Goal: Information Seeking & Learning: Check status

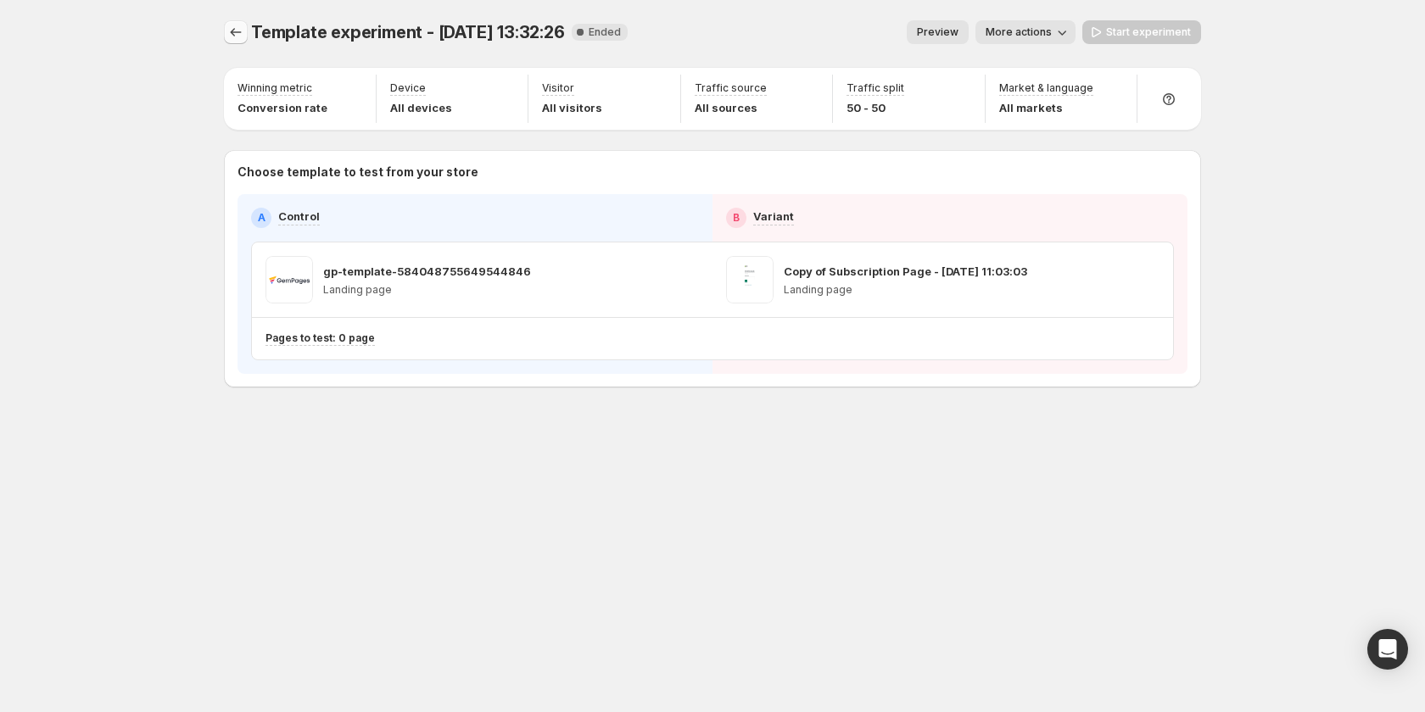
click at [243, 29] on icon "Experiments" at bounding box center [235, 32] width 17 height 17
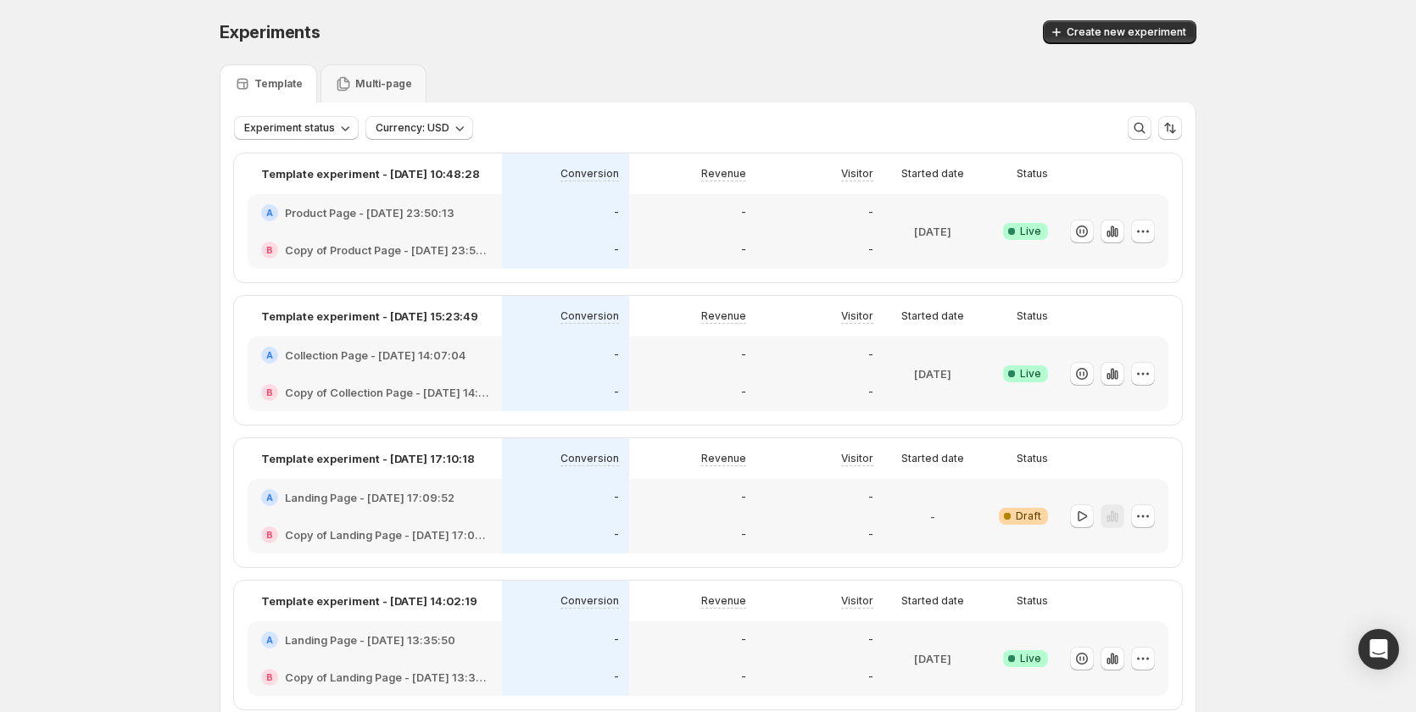
click at [538, 205] on div "-" at bounding box center [565, 212] width 107 height 17
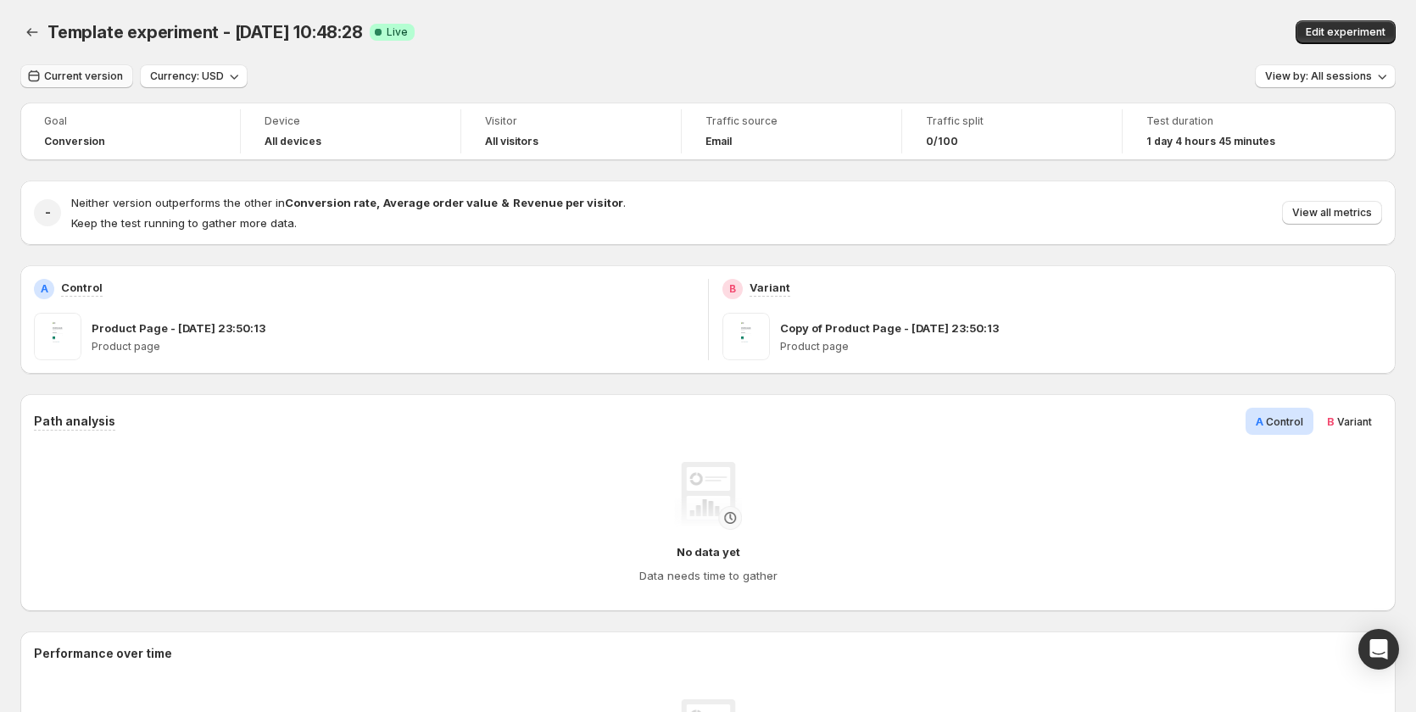
click at [87, 75] on span "Current version" at bounding box center [83, 77] width 79 height 14
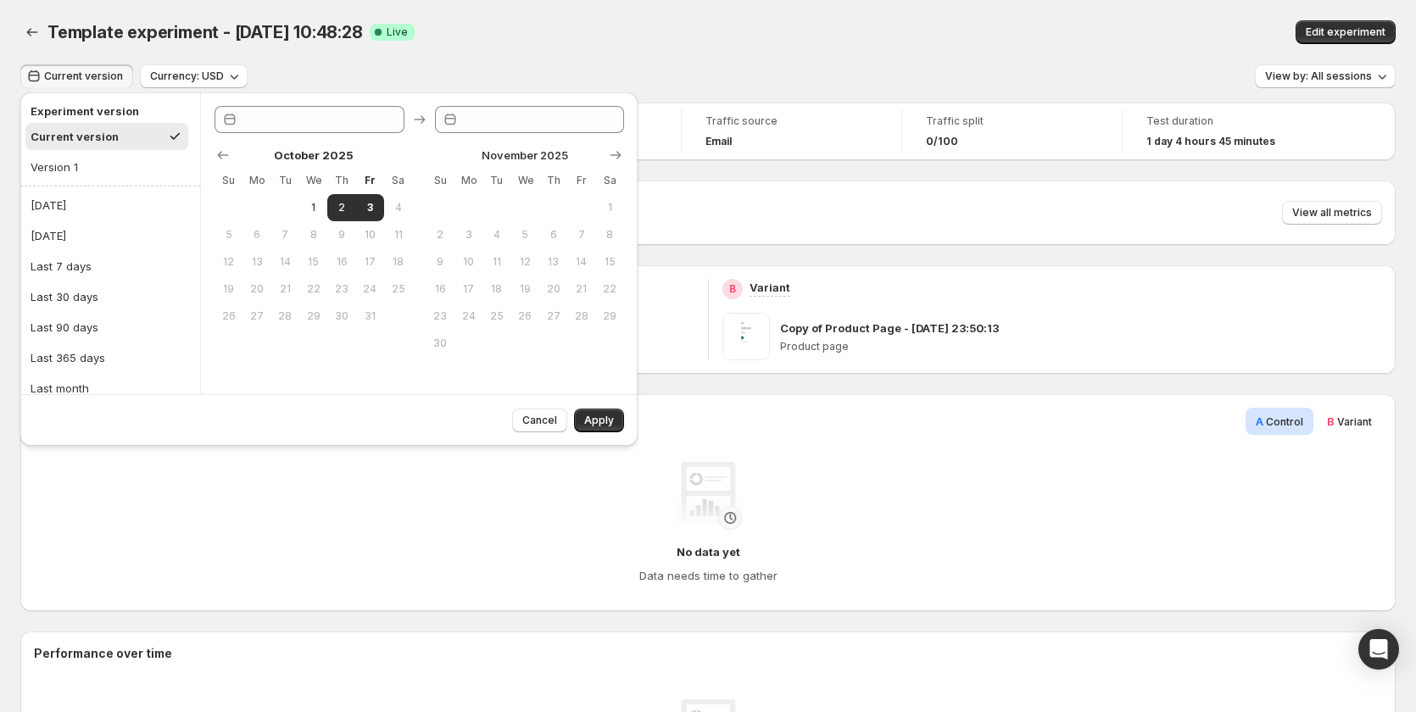
type input "**********"
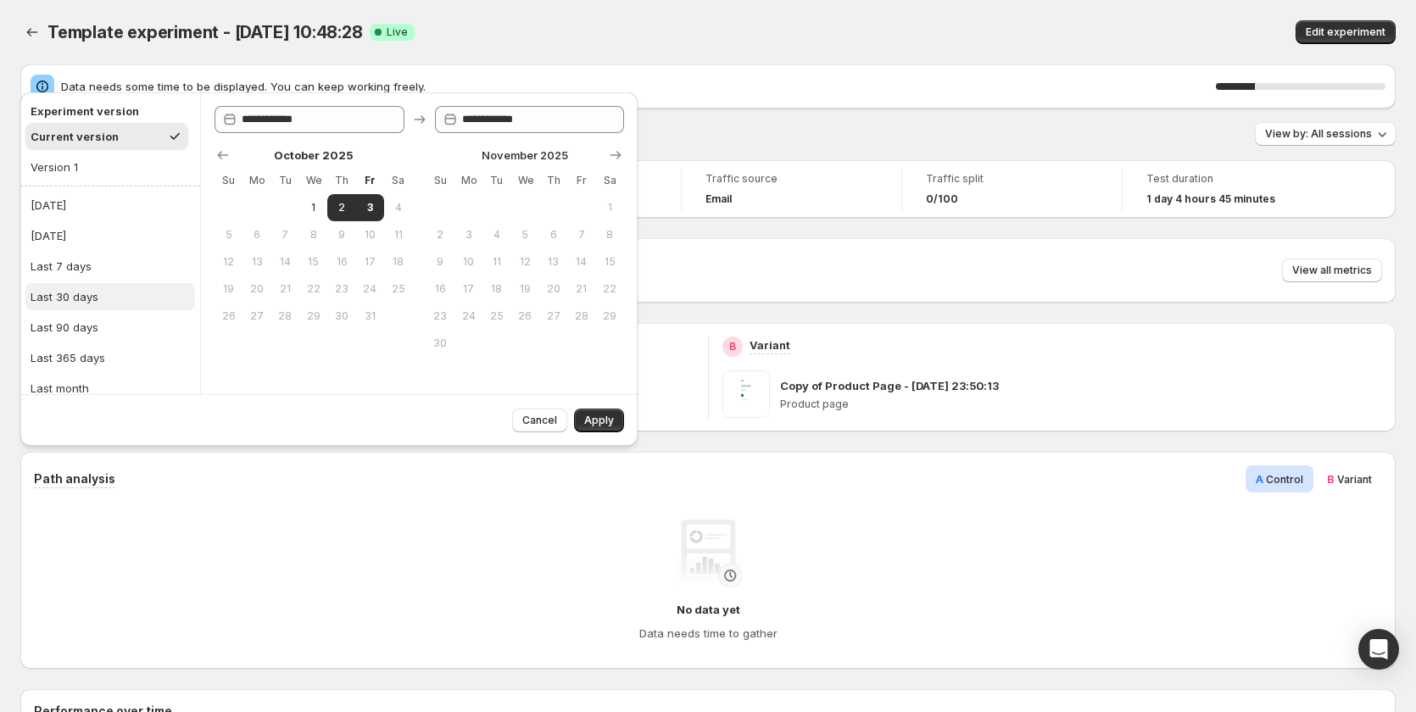
click at [120, 285] on button "Last 30 days" at bounding box center [110, 296] width 170 height 27
type input "**********"
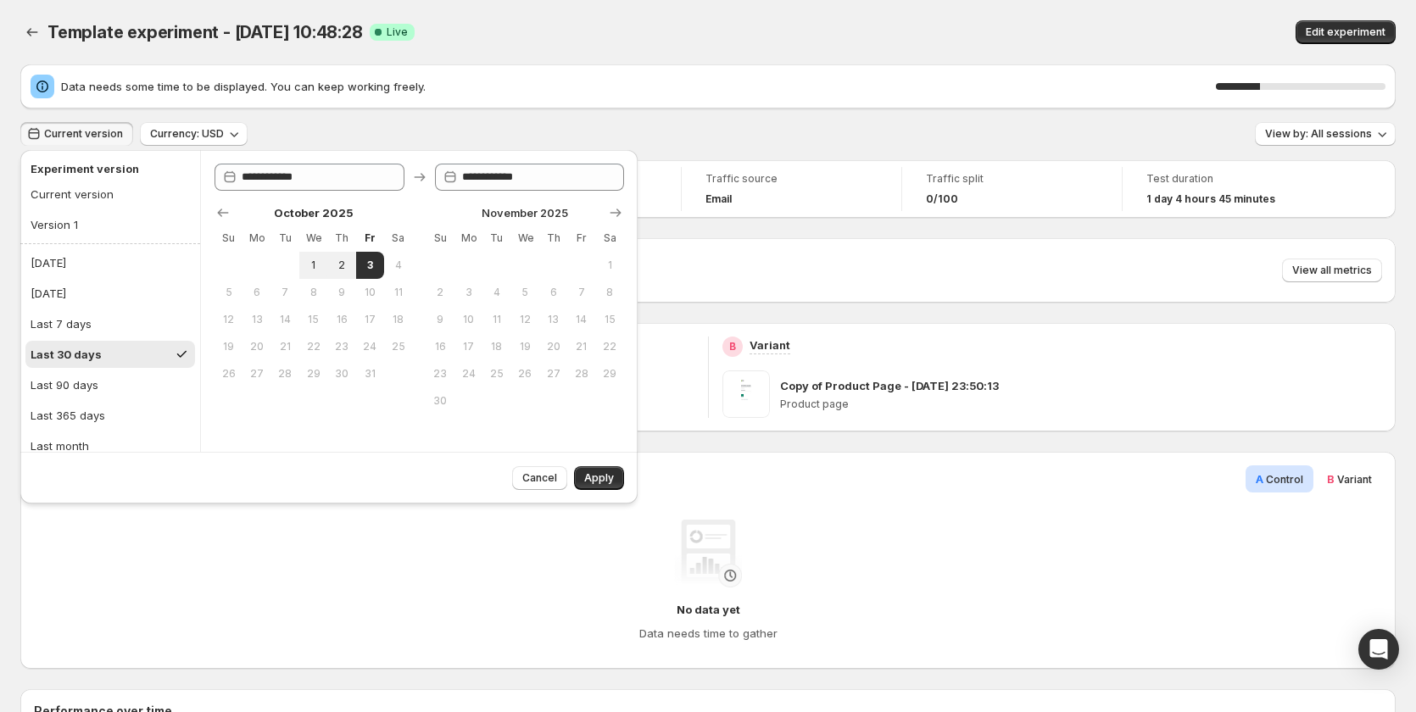
click at [600, 465] on div "Cancel Apply" at bounding box center [564, 475] width 119 height 31
click at [600, 475] on span "Apply" at bounding box center [599, 478] width 30 height 14
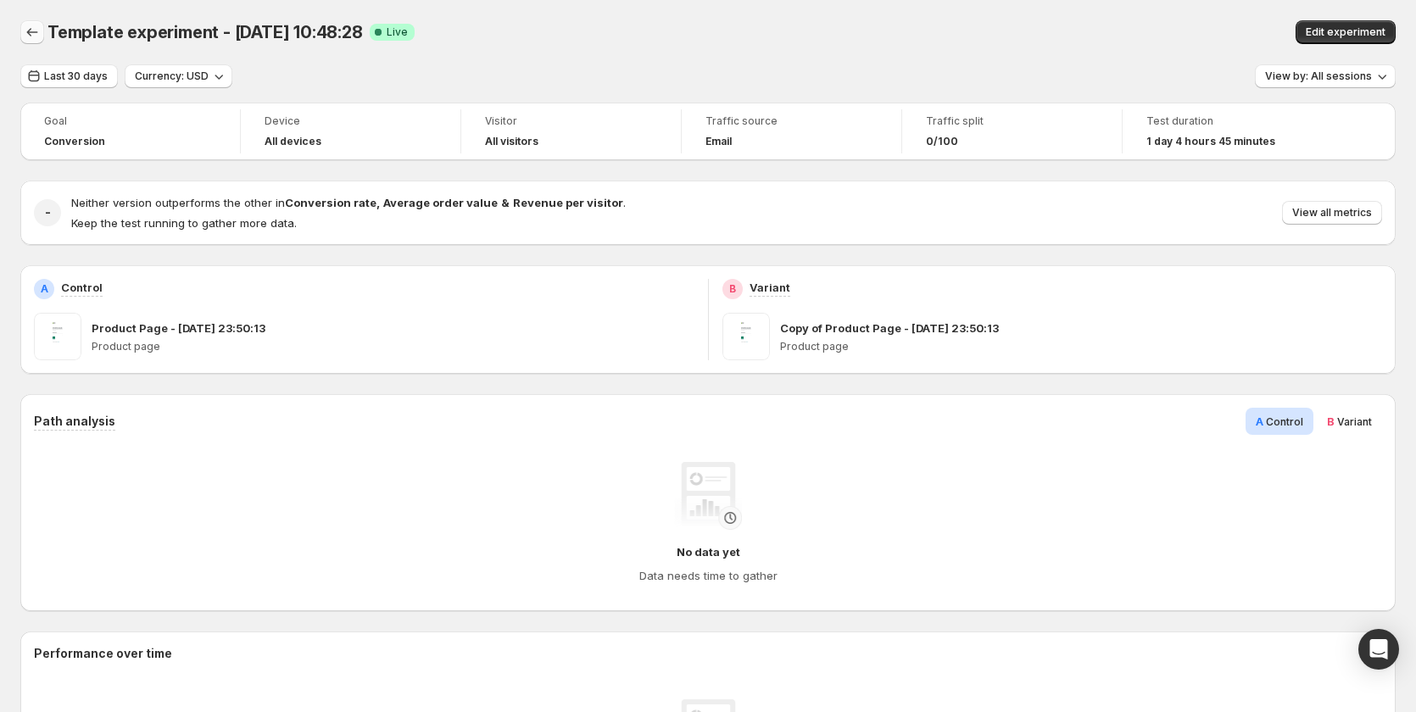
click at [37, 31] on icon "Back" at bounding box center [32, 32] width 17 height 17
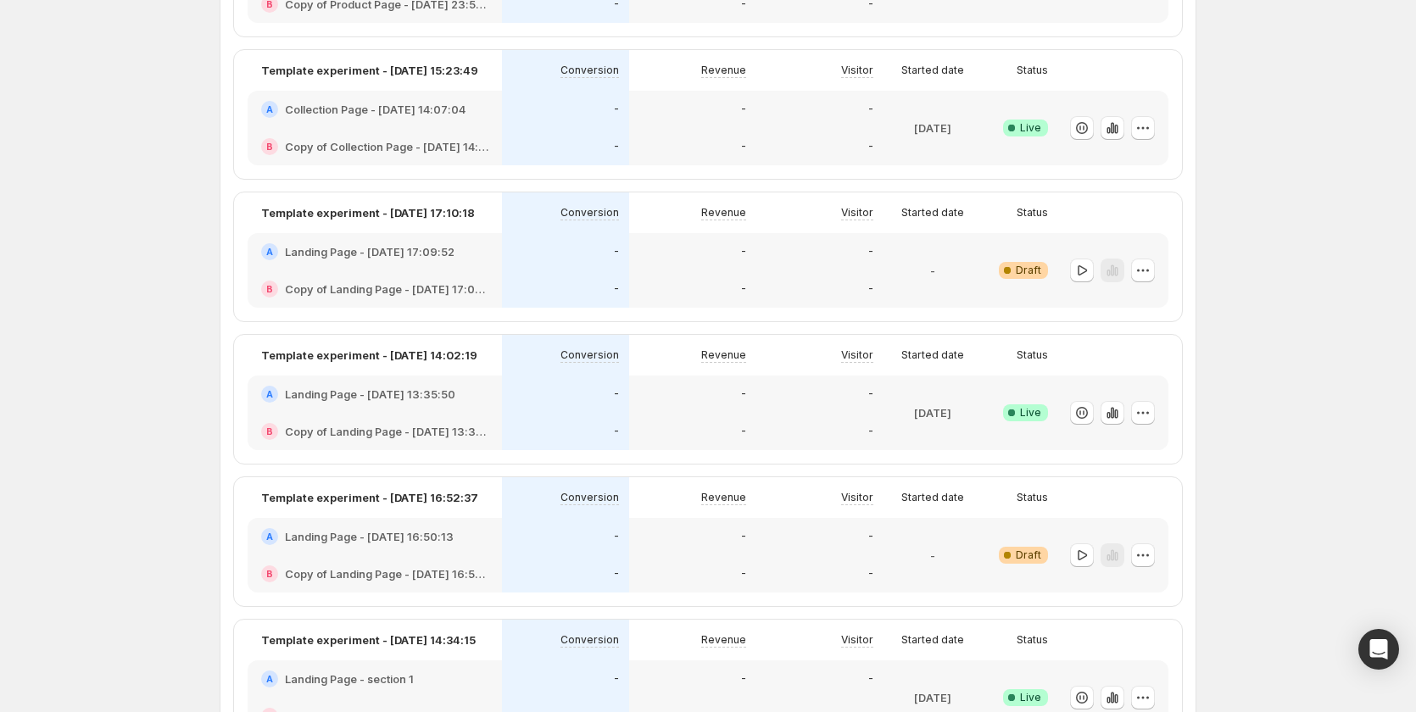
scroll to position [339, 0]
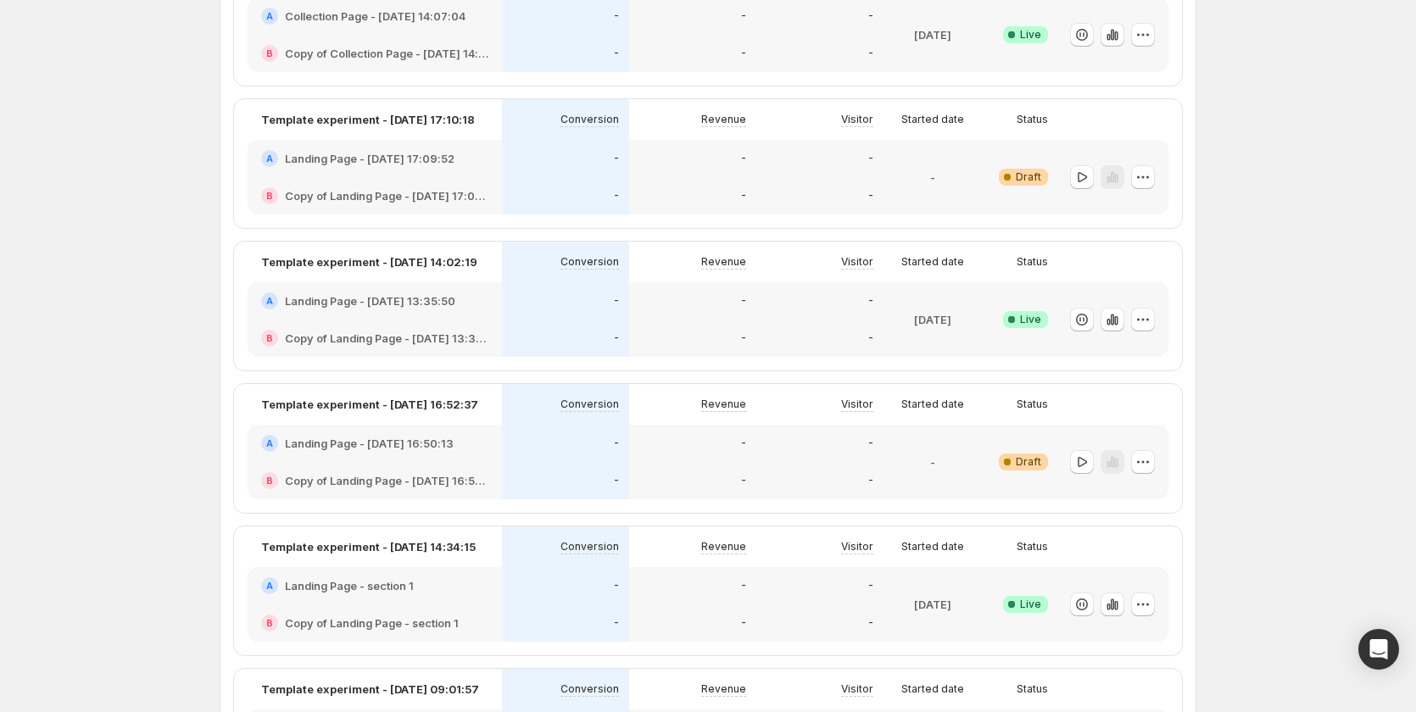
click at [602, 276] on div "Conversion" at bounding box center [565, 262] width 127 height 41
click at [603, 326] on div "-" at bounding box center [565, 338] width 127 height 37
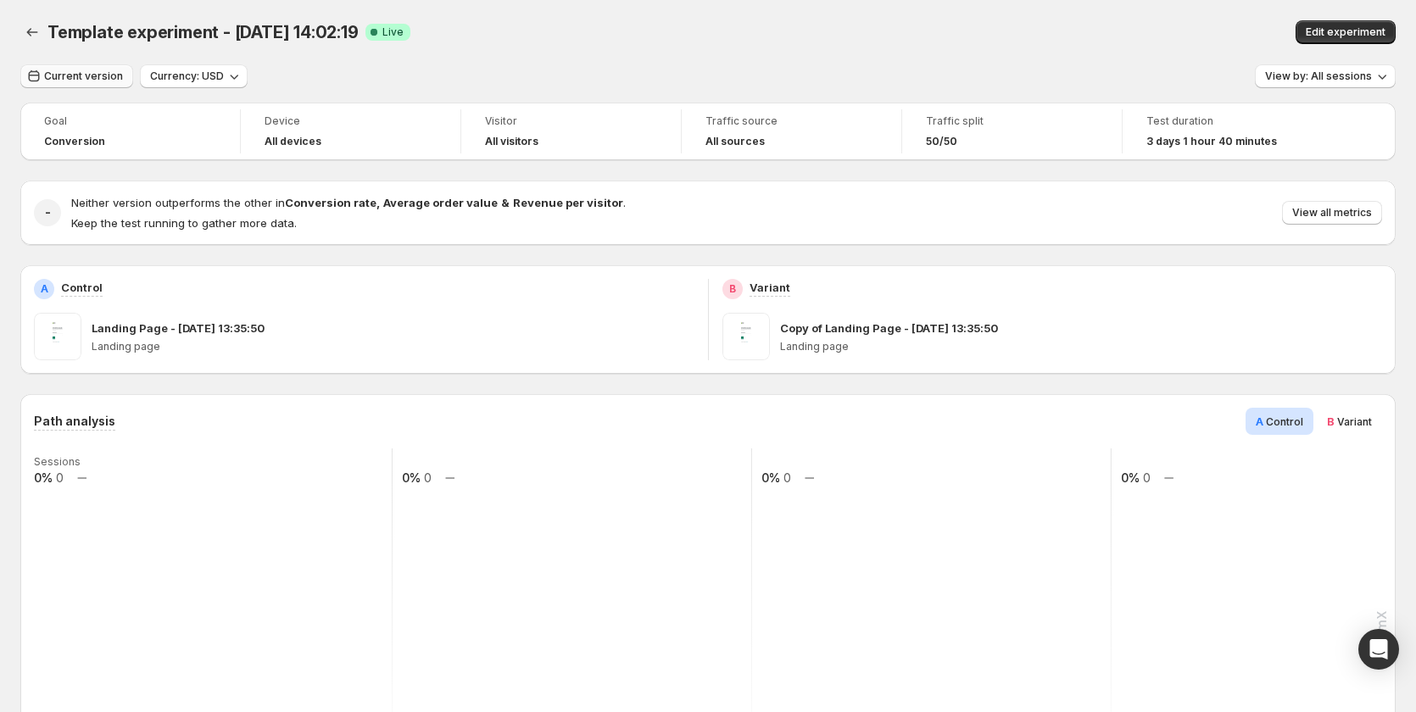
click at [80, 74] on span "Current version" at bounding box center [83, 77] width 79 height 14
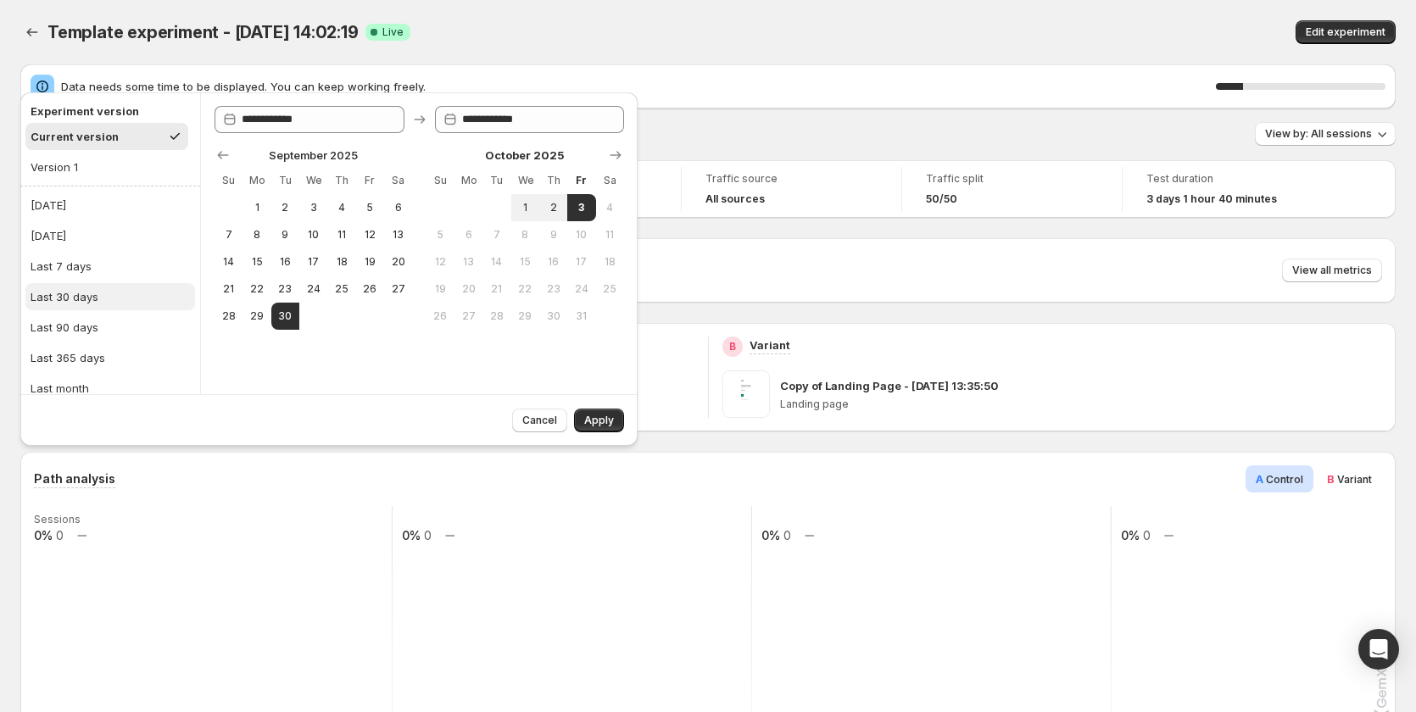
click at [107, 285] on button "Last 30 days" at bounding box center [110, 296] width 170 height 27
type input "**********"
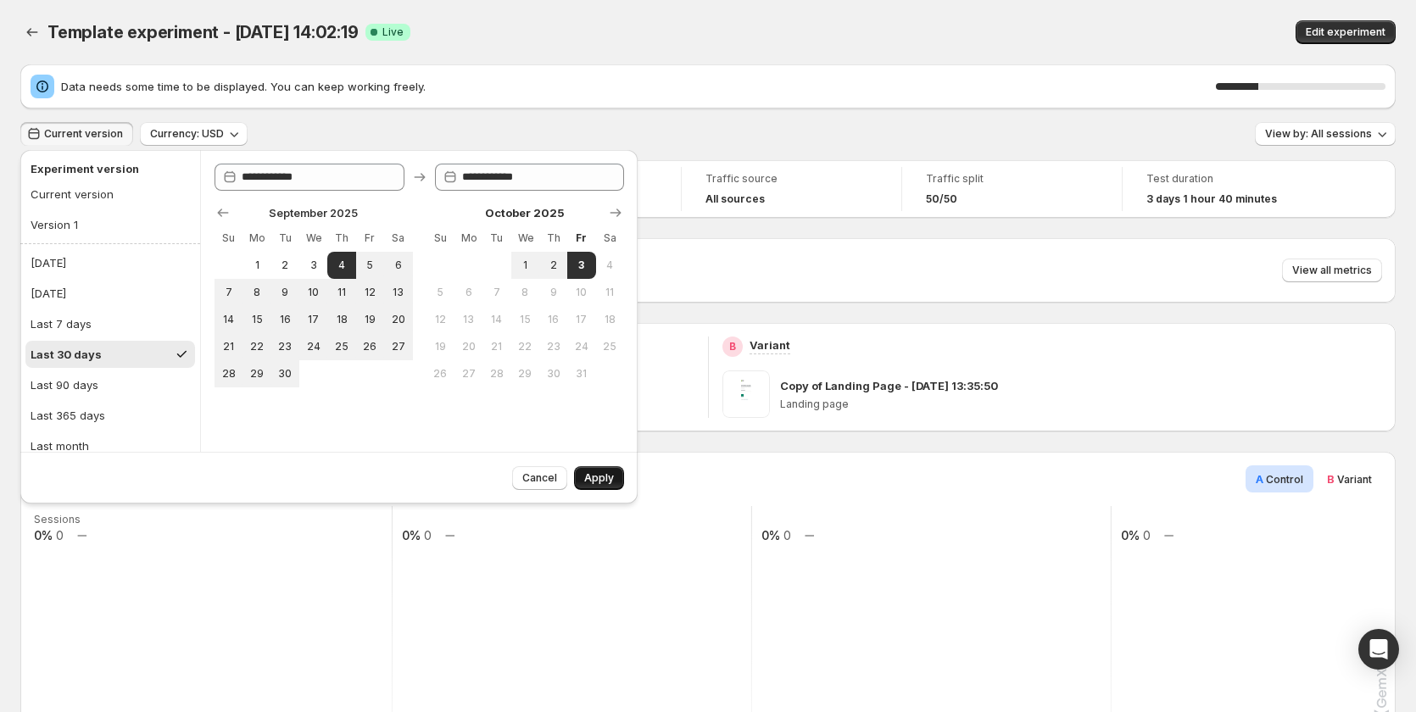
click at [608, 471] on button "Apply" at bounding box center [599, 478] width 50 height 24
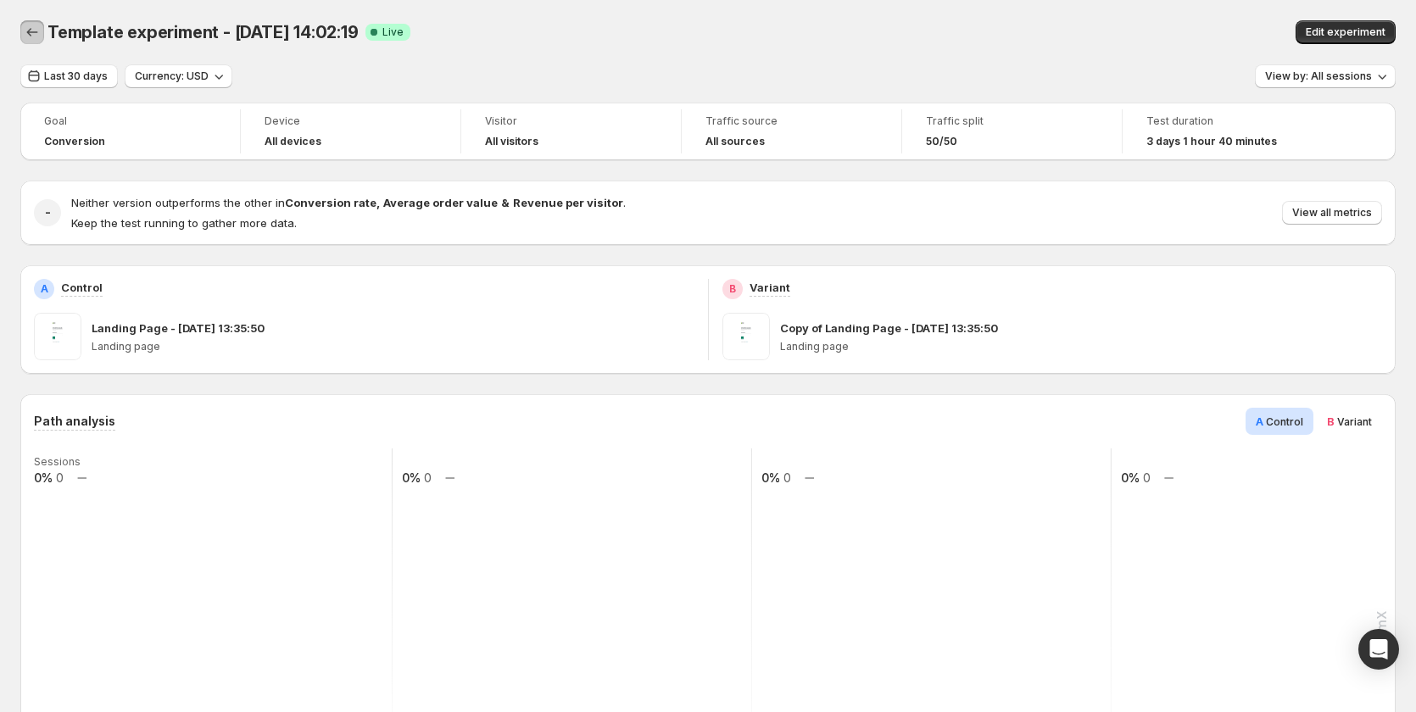
click at [36, 30] on icon "Back" at bounding box center [32, 32] width 17 height 17
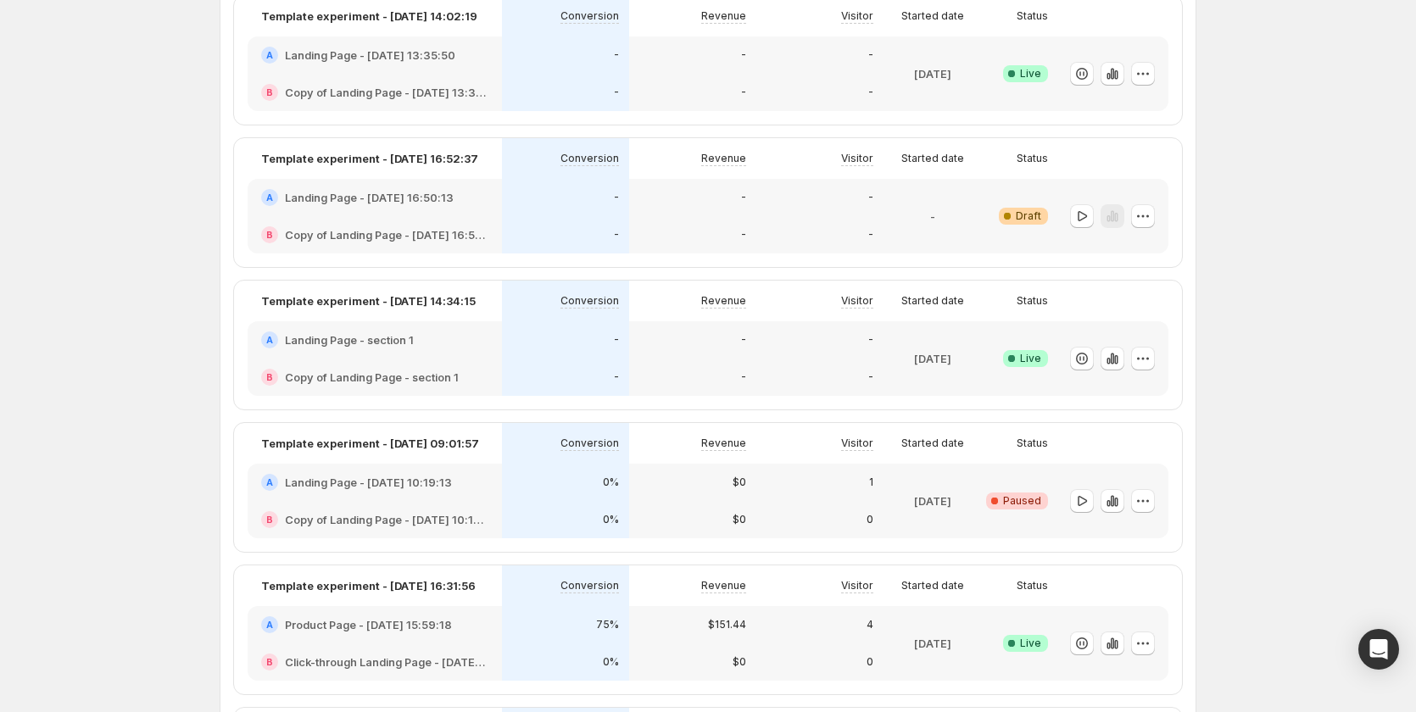
scroll to position [678, 0]
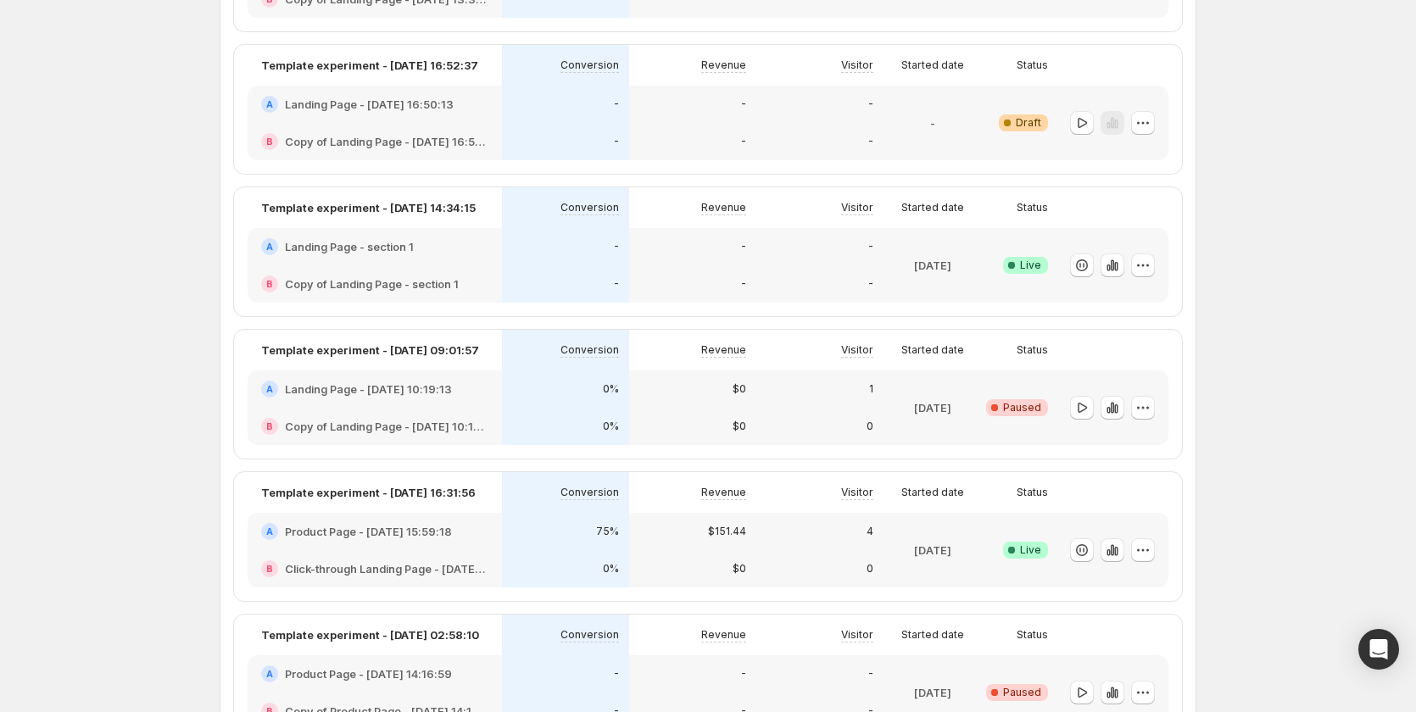
click at [536, 401] on div "0%" at bounding box center [565, 389] width 127 height 37
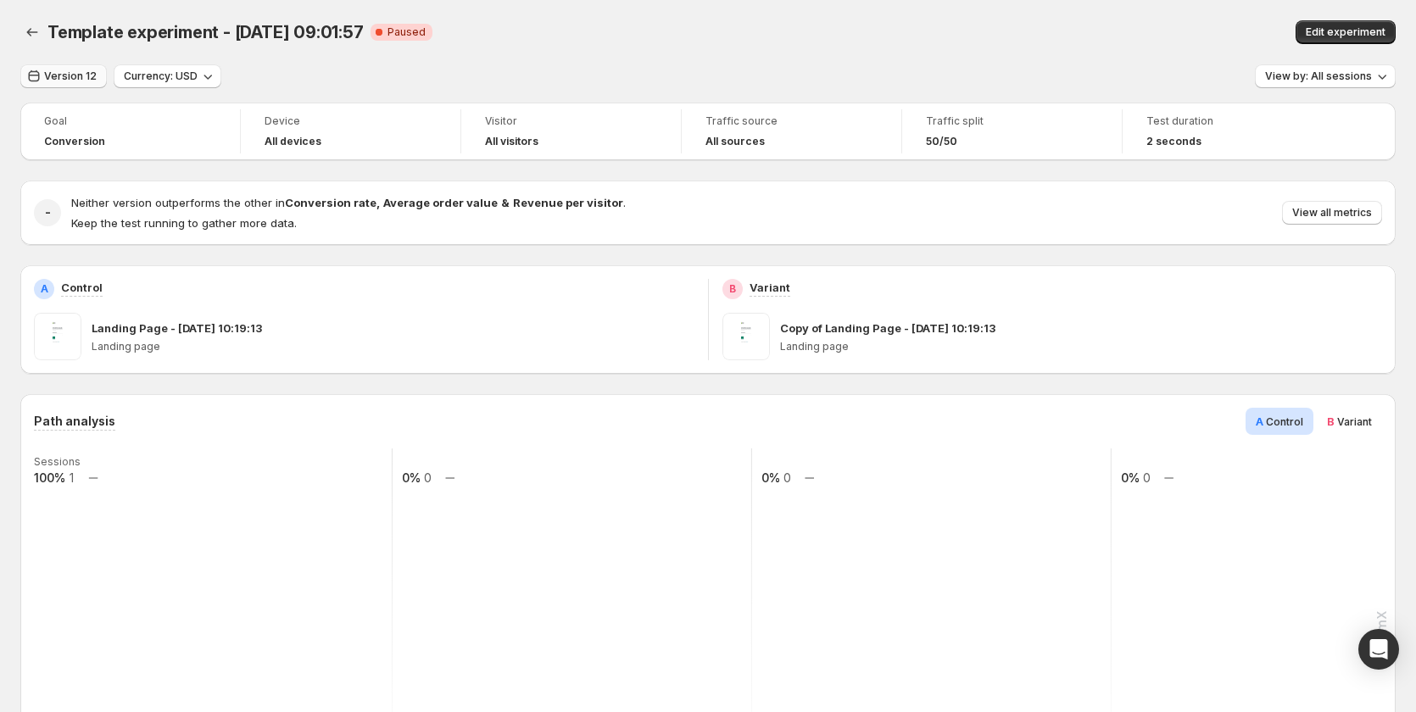
click at [67, 77] on span "Version 12" at bounding box center [70, 77] width 53 height 14
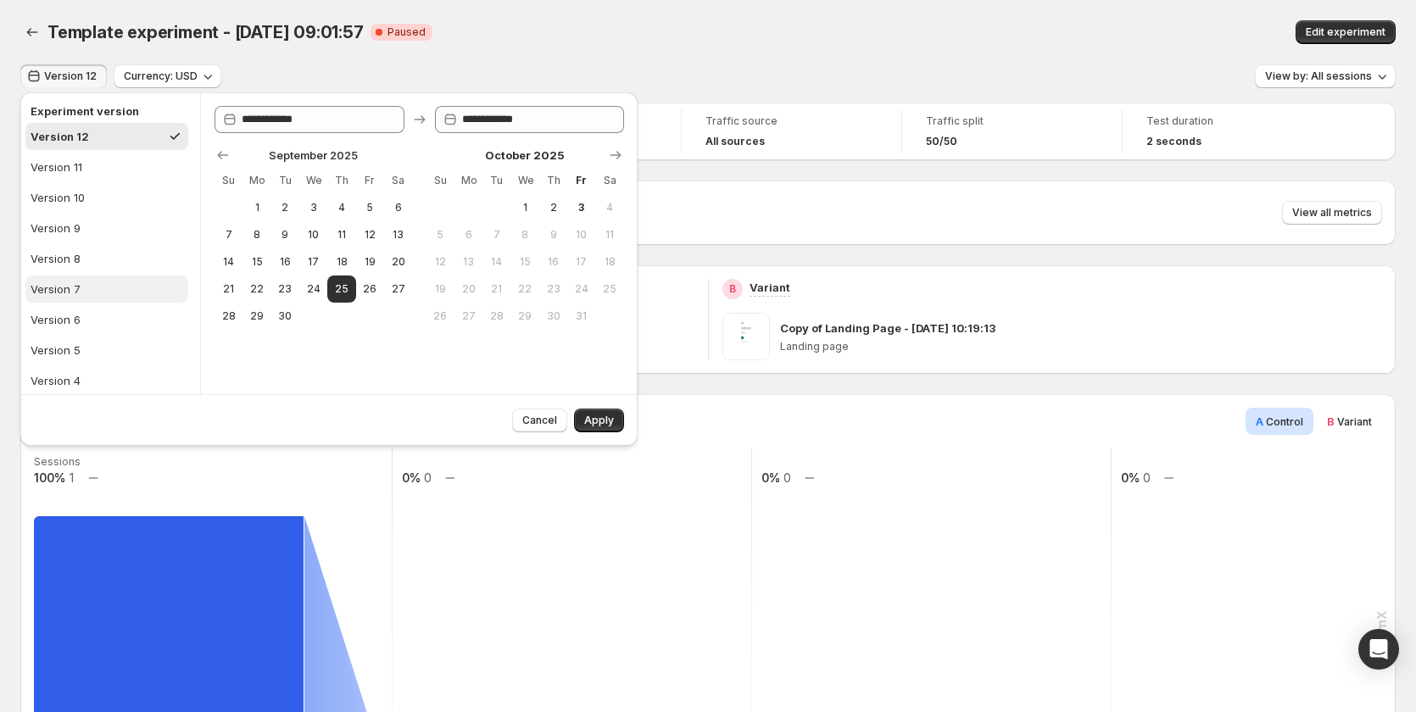
scroll to position [379, 0]
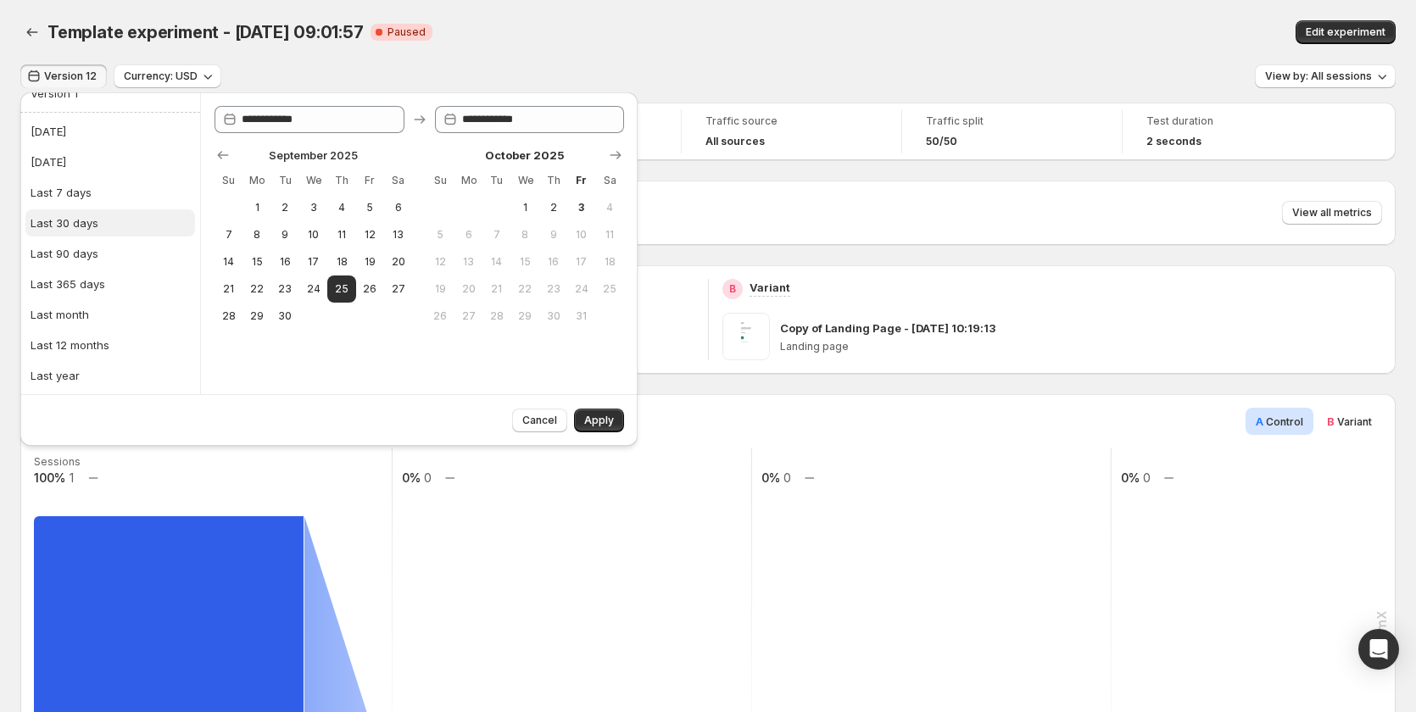
click at [103, 232] on button "Last 30 days" at bounding box center [110, 222] width 170 height 27
type input "**********"
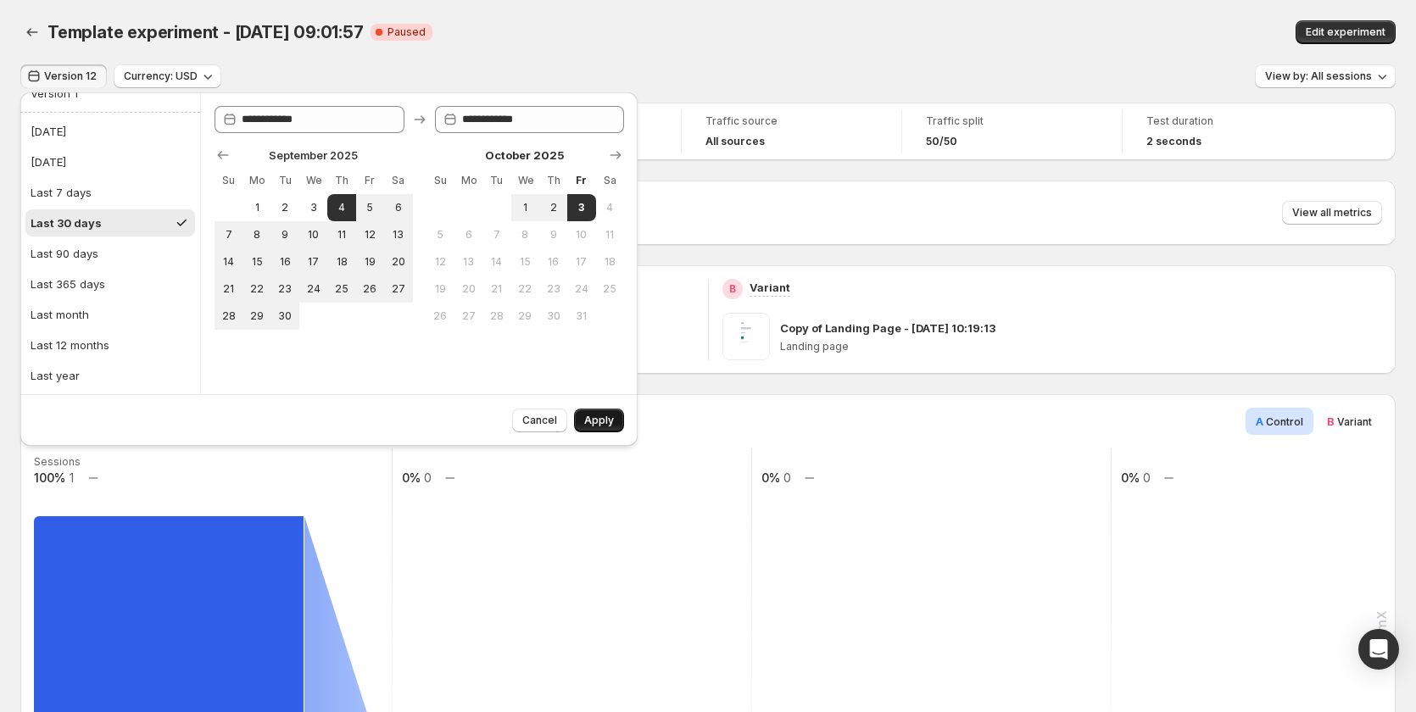
click at [599, 425] on span "Apply" at bounding box center [599, 421] width 30 height 14
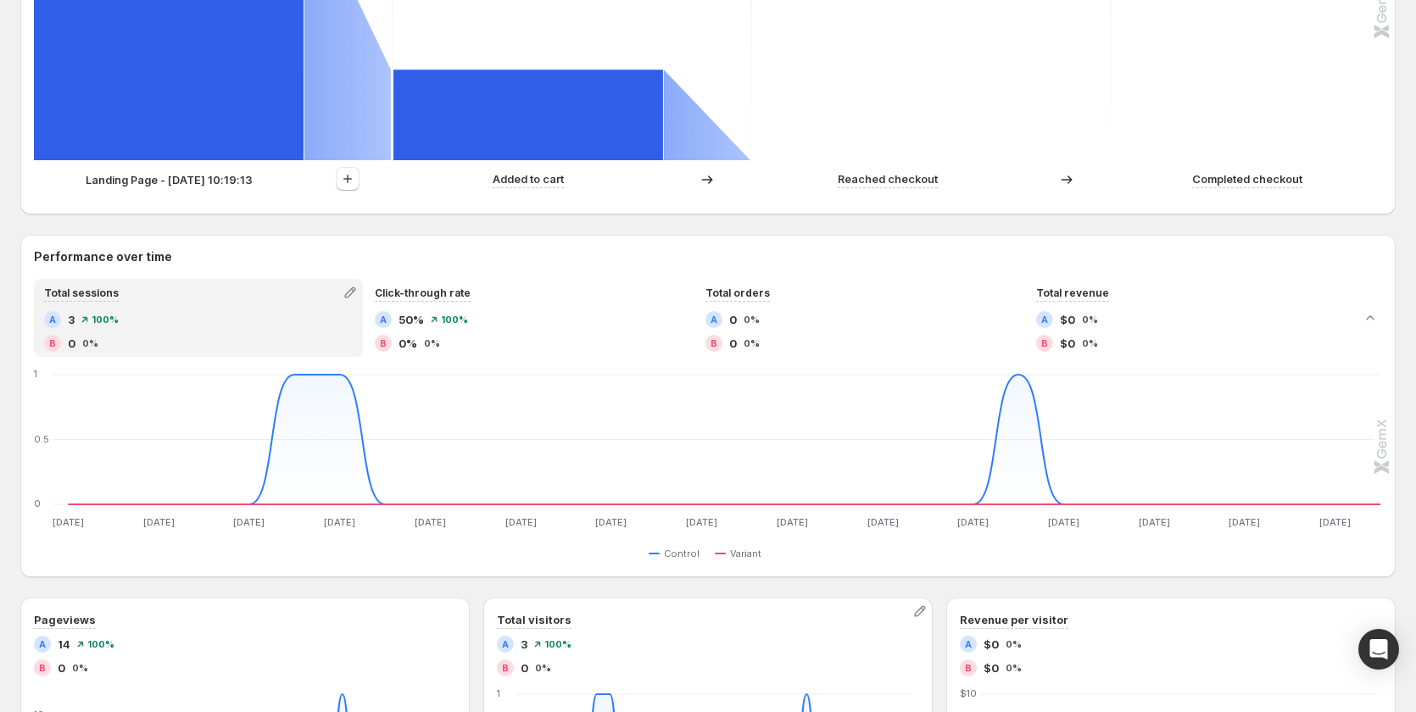
scroll to position [560, 0]
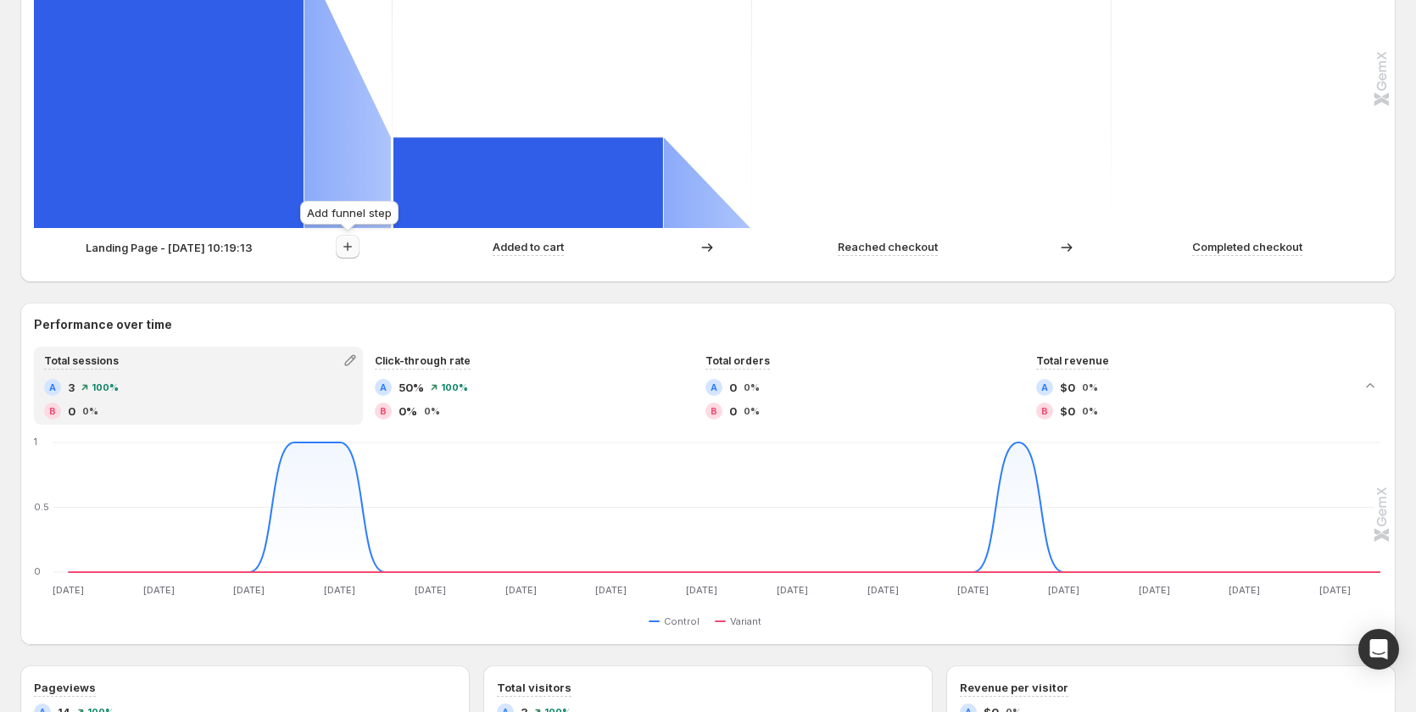
click at [345, 245] on icon "button" at bounding box center [347, 246] width 17 height 17
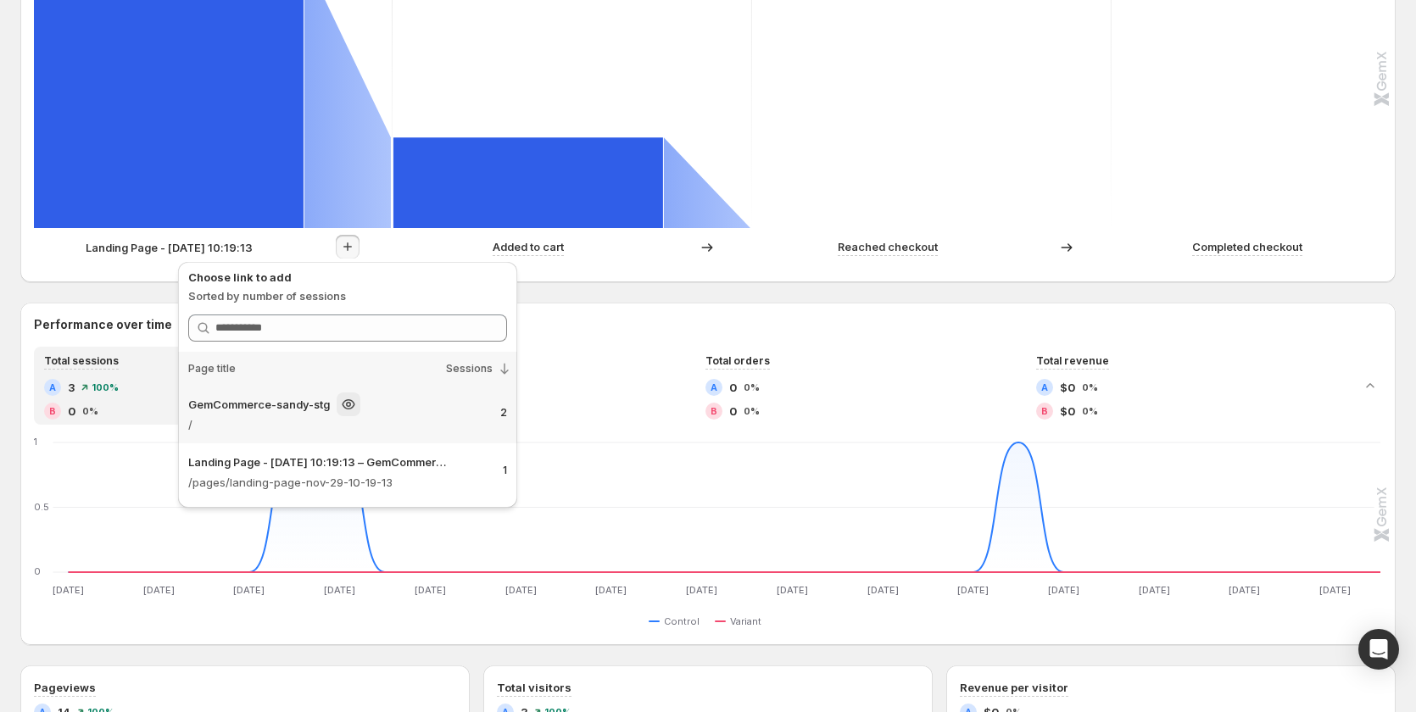
click at [285, 424] on p "/" at bounding box center [319, 424] width 263 height 17
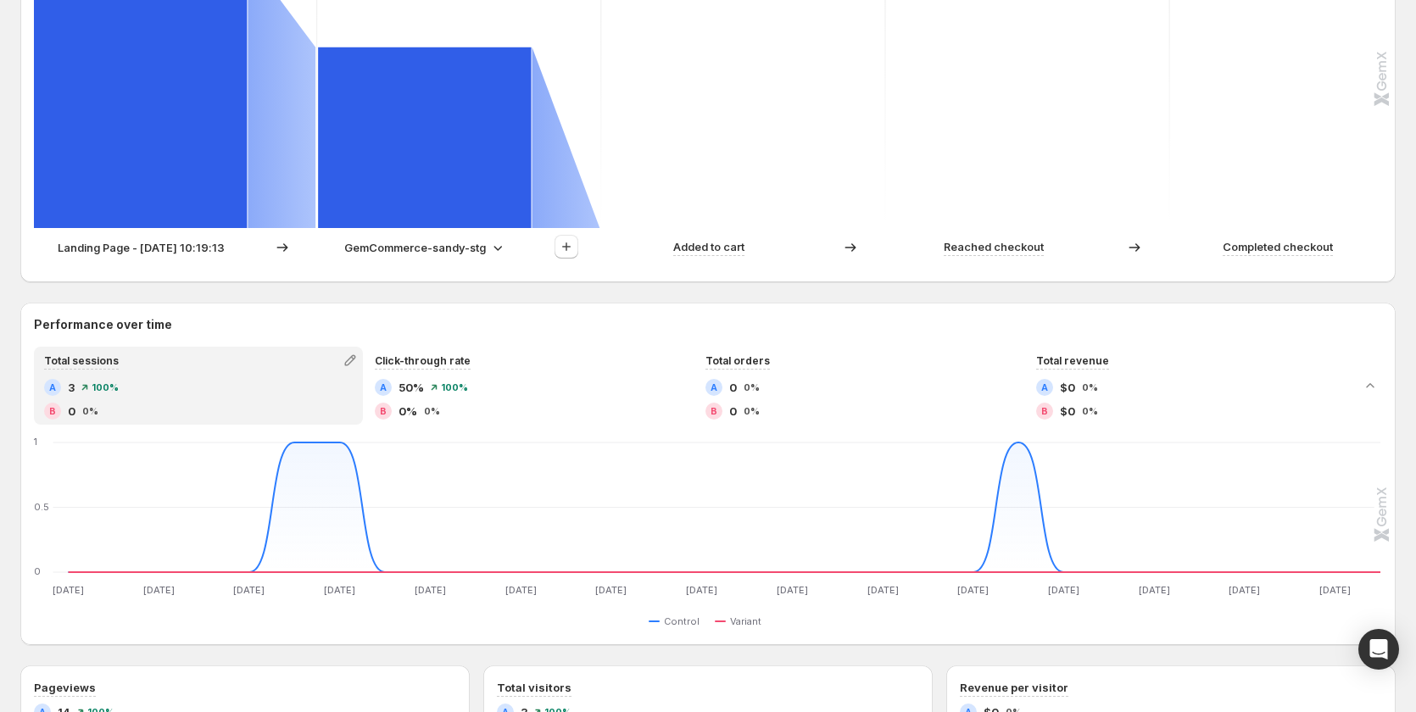
drag, startPoint x: 491, startPoint y: 251, endPoint x: 327, endPoint y: 255, distance: 163.7
click at [327, 255] on div "GemCommerce-sandy-stg" at bounding box center [425, 247] width 214 height 17
click at [585, 270] on div "Path analysis A Control B Variant Sessions 100% 3 66.67% 2 0% 0 0% 0 0% 0 Landi…" at bounding box center [707, 59] width 1375 height 448
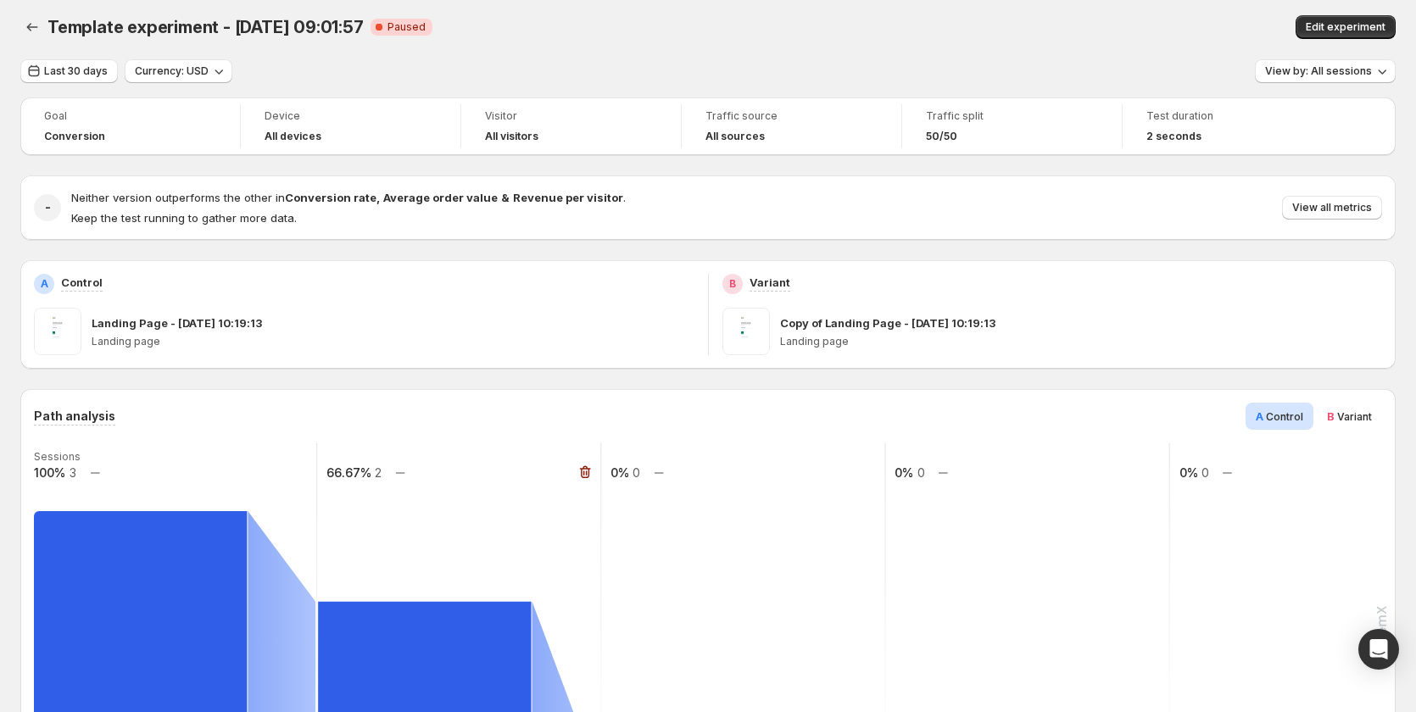
scroll to position [0, 0]
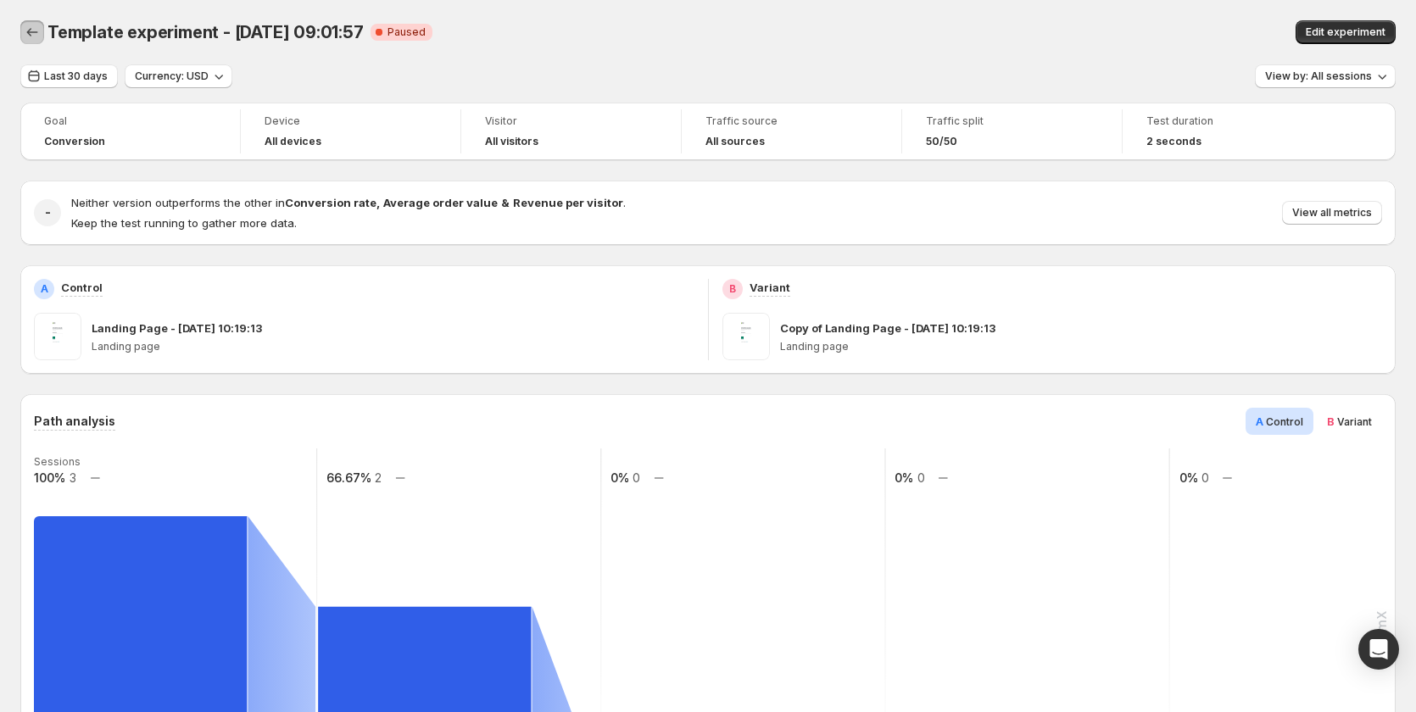
click at [26, 30] on icon "Back" at bounding box center [32, 32] width 17 height 17
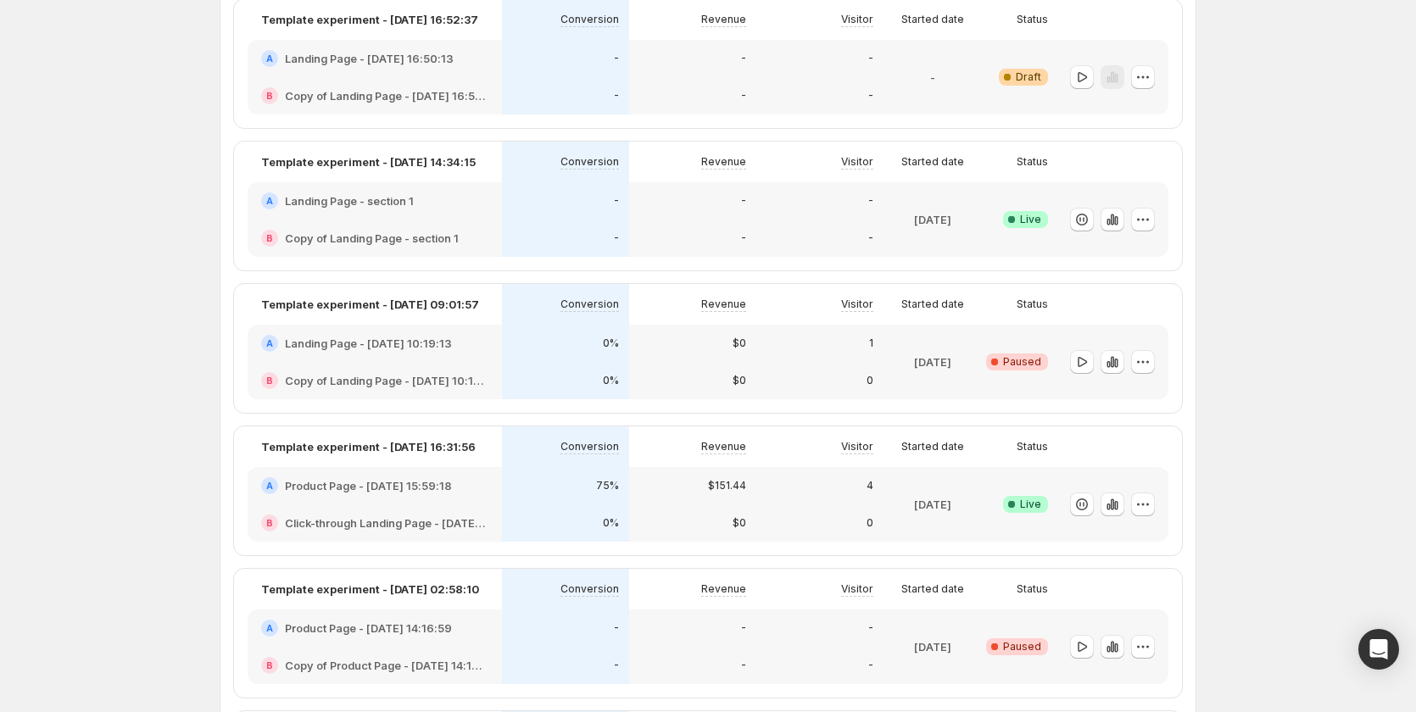
scroll to position [763, 0]
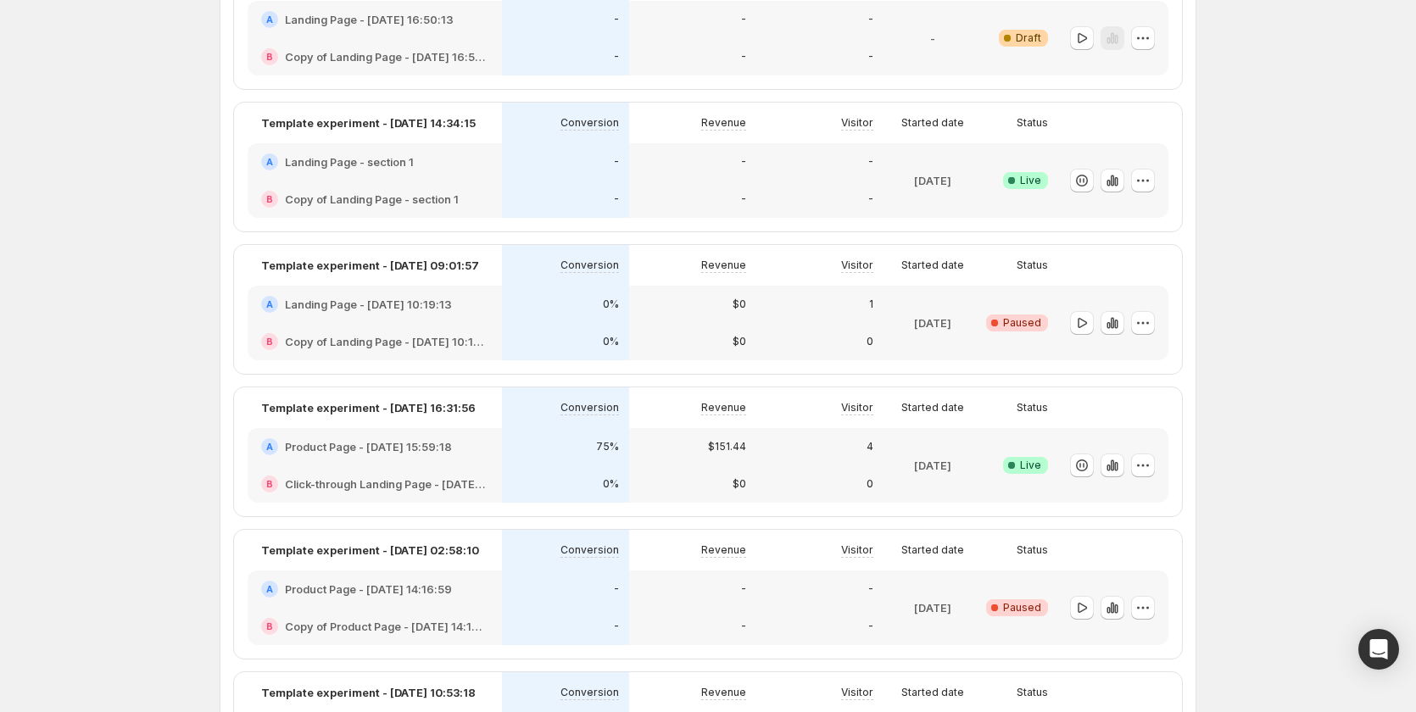
click at [392, 454] on h2 "Product Page - [DATE] 15:59:18" at bounding box center [368, 446] width 167 height 17
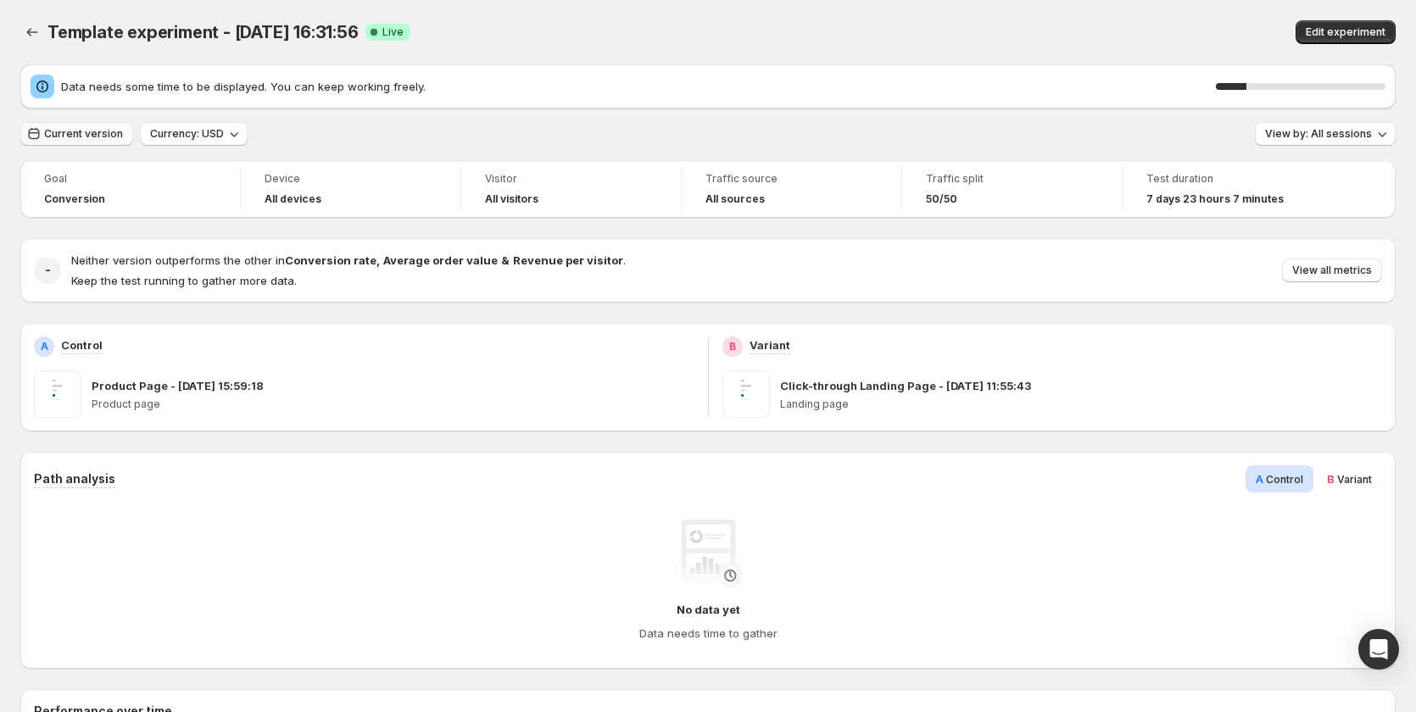
click at [75, 124] on button "Current version" at bounding box center [76, 134] width 113 height 24
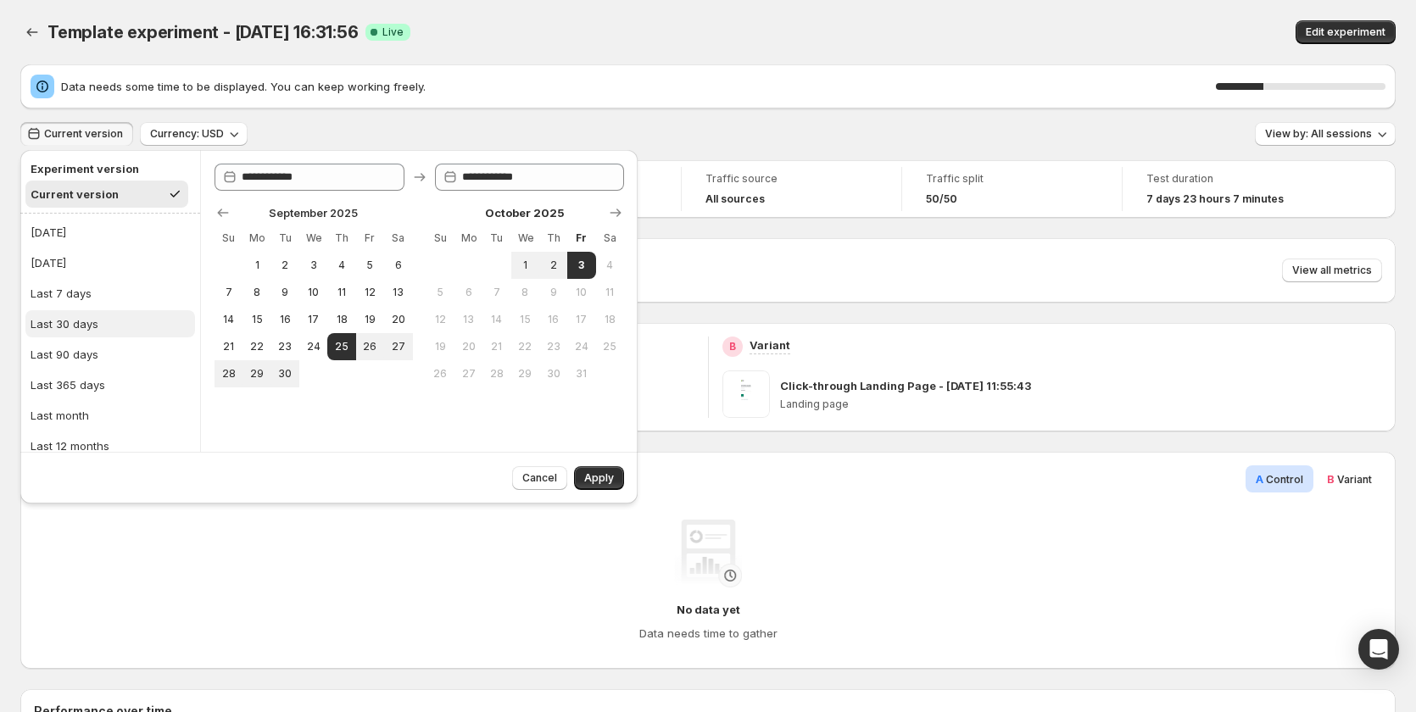
click at [115, 325] on button "Last 30 days" at bounding box center [110, 323] width 170 height 27
type input "**********"
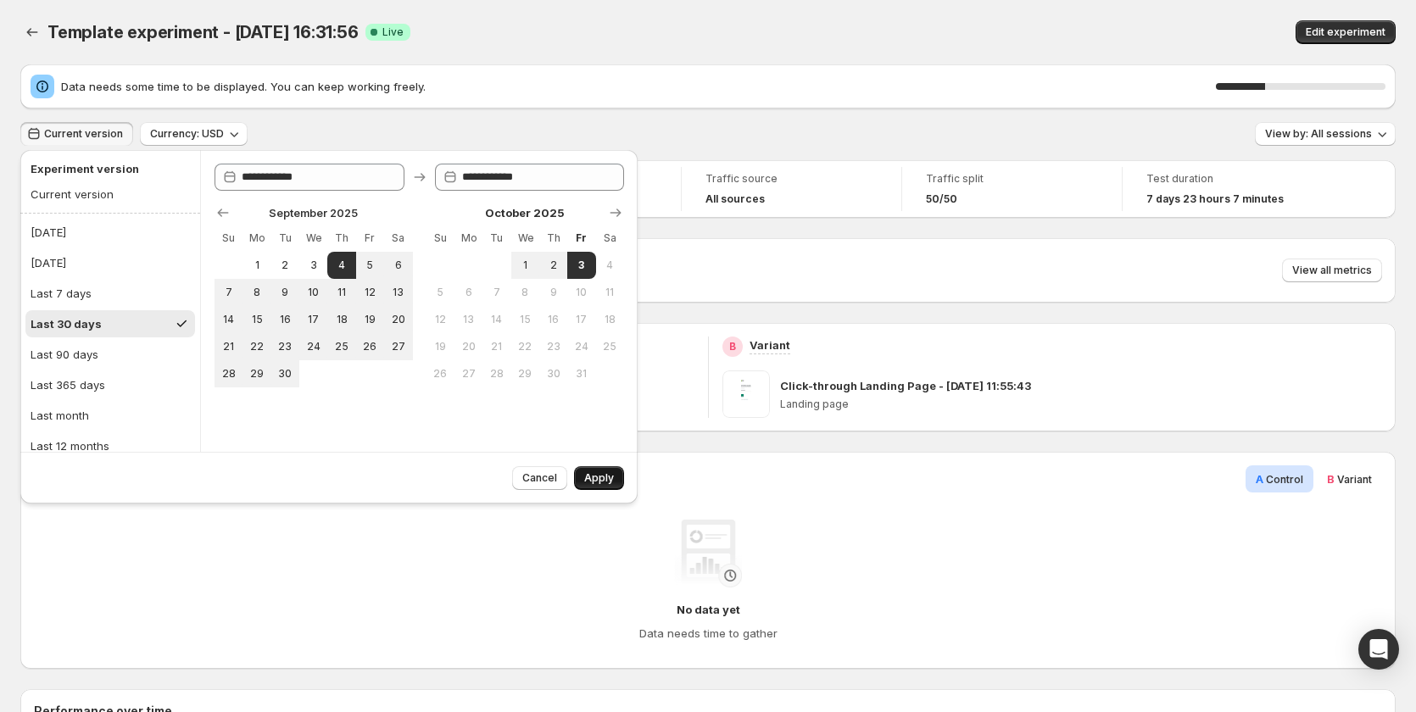
click at [592, 471] on button "Apply" at bounding box center [599, 478] width 50 height 24
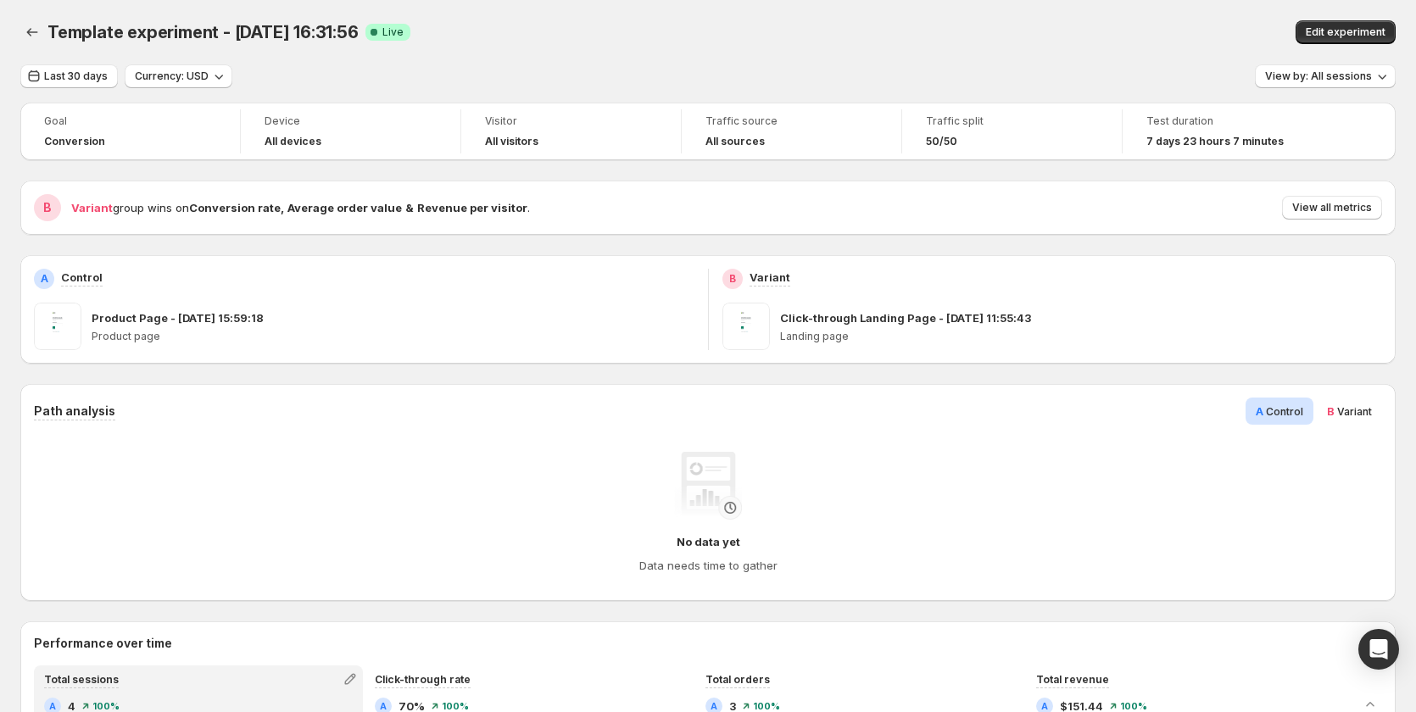
click at [1335, 406] on span "B" at bounding box center [1331, 411] width 8 height 14
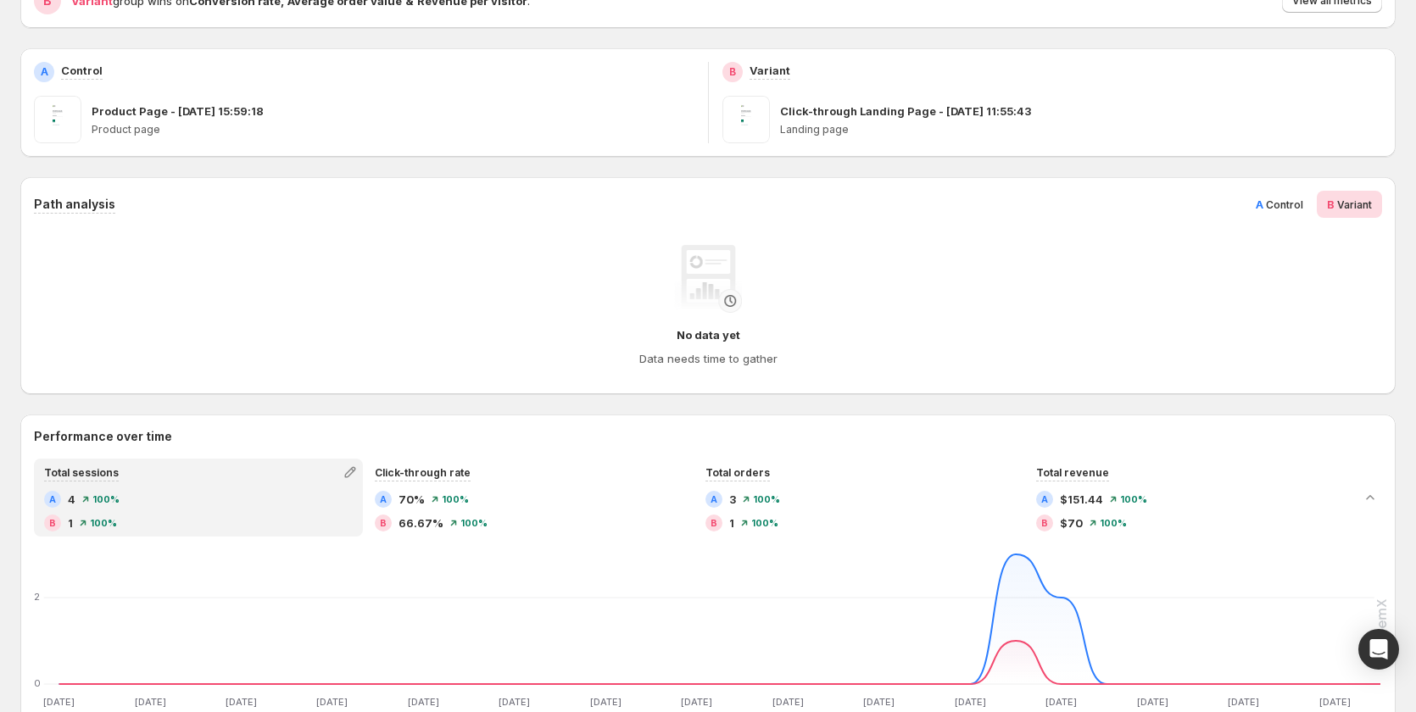
scroll to position [254, 0]
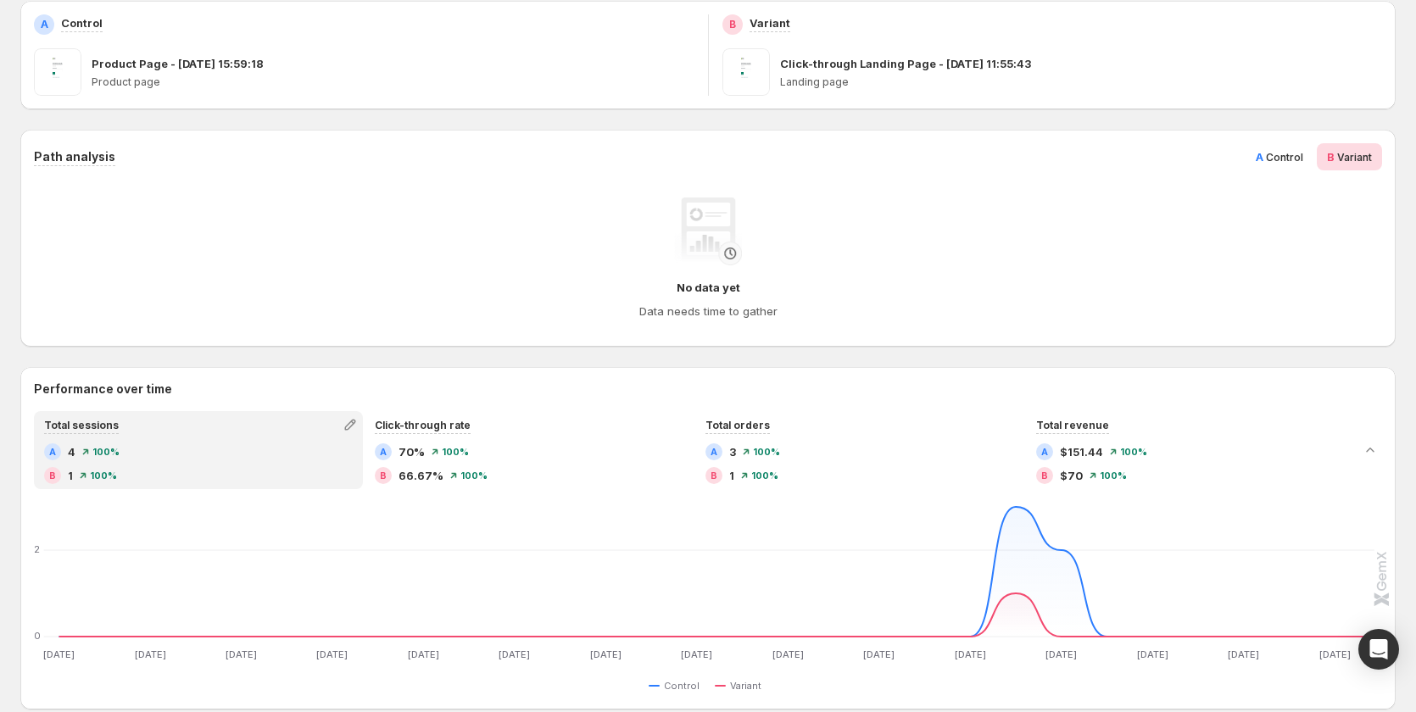
click at [1263, 155] on span "A" at bounding box center [1260, 157] width 8 height 14
click at [1359, 152] on span "Variant" at bounding box center [1354, 157] width 35 height 13
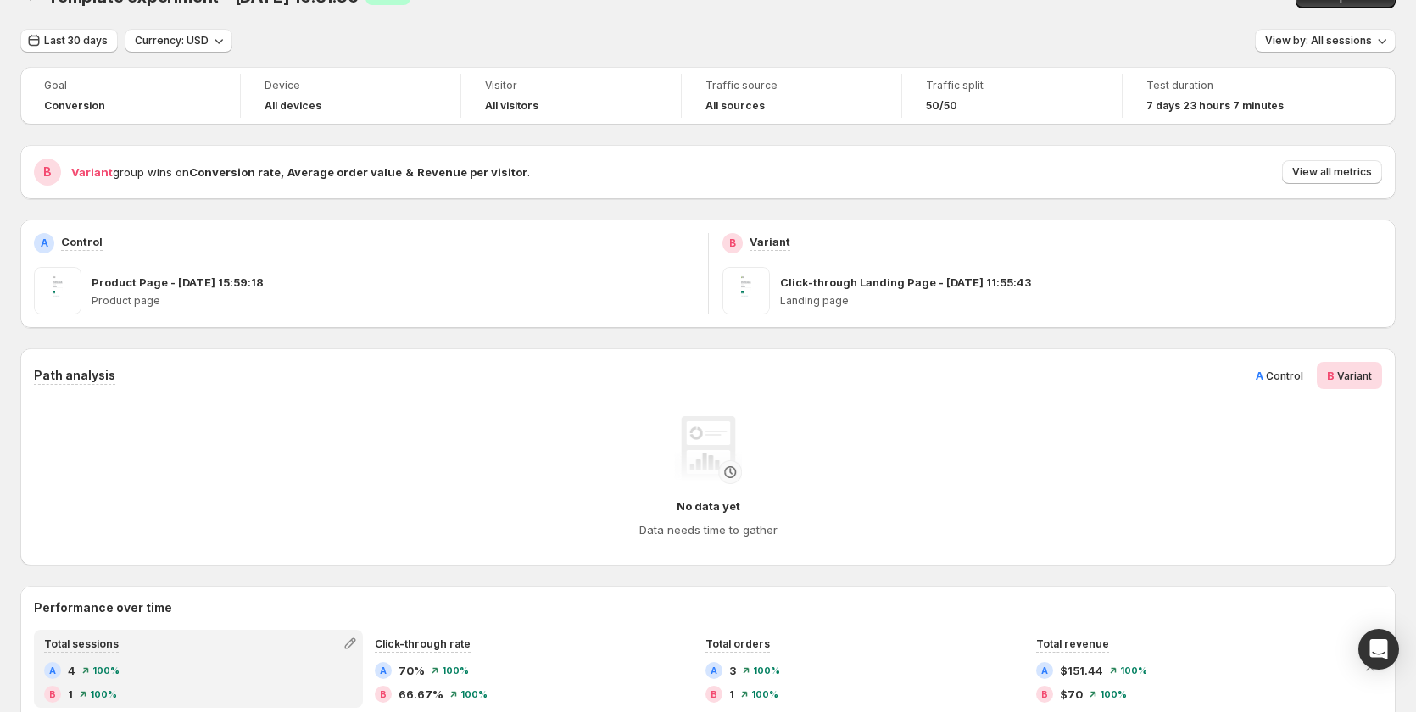
scroll to position [0, 0]
